Goal: Check status: Check status

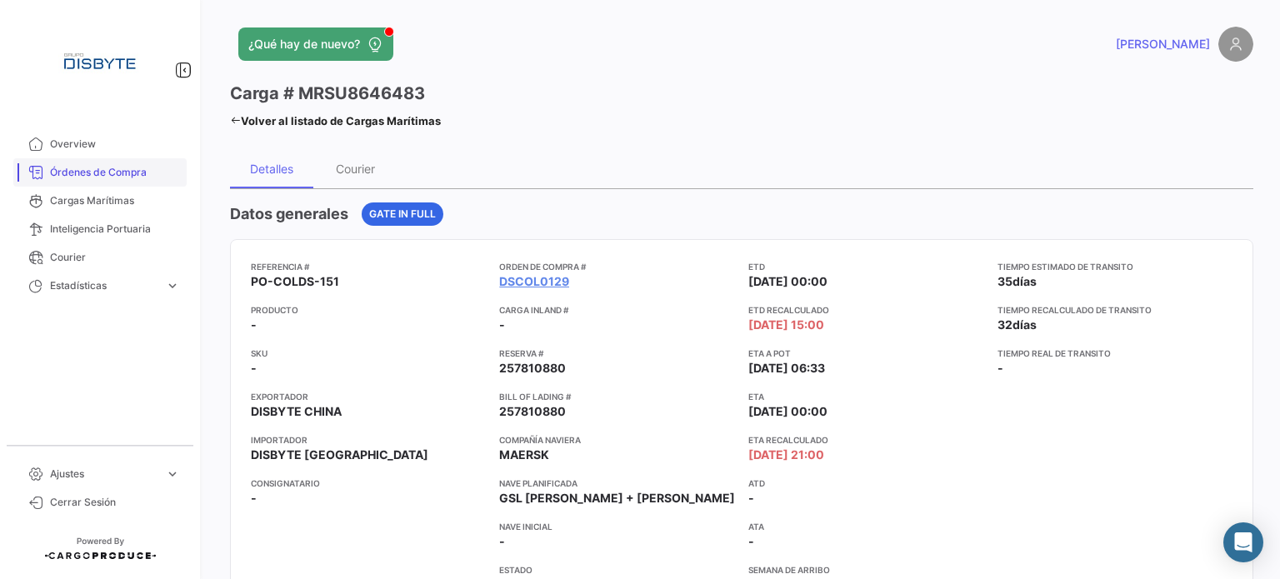
click at [124, 170] on span "Órdenes de Compra" at bounding box center [115, 172] width 130 height 15
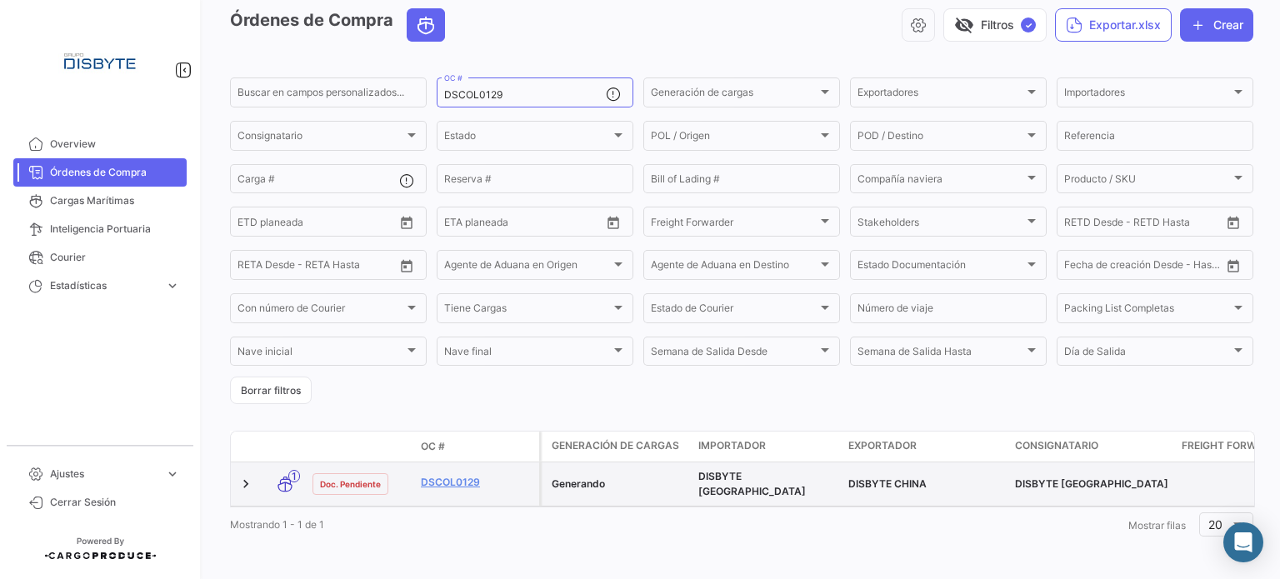
scroll to position [83, 0]
click at [453, 473] on link "DSCOL0129" at bounding box center [477, 480] width 112 height 15
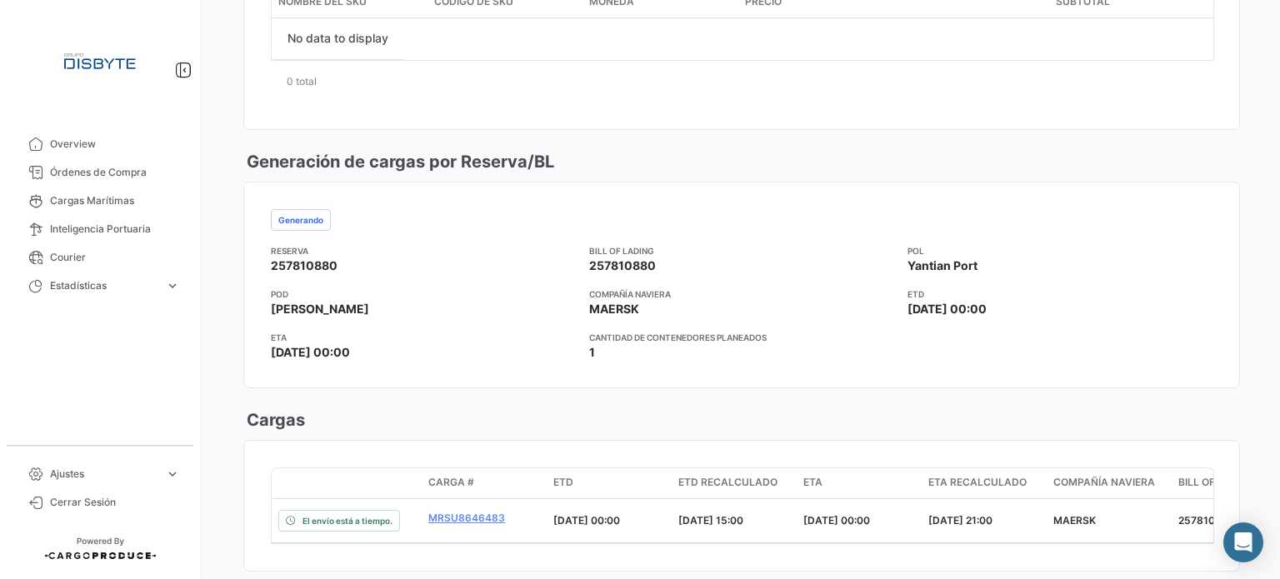
scroll to position [1083, 0]
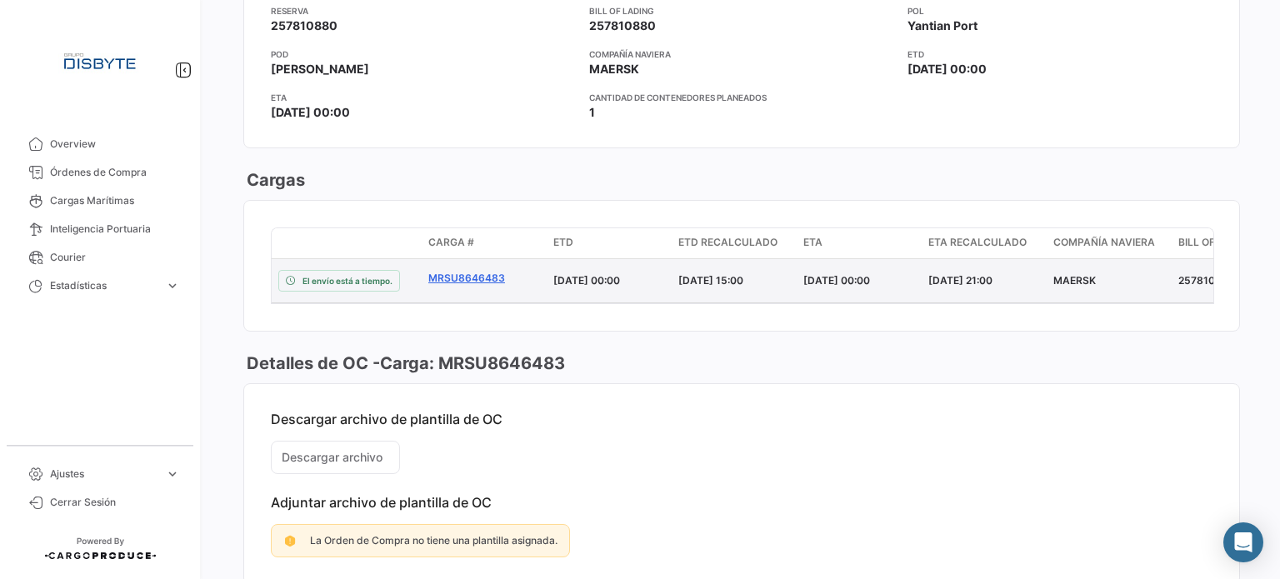
click at [474, 276] on link "MRSU8646483" at bounding box center [484, 278] width 112 height 15
